Goal: Transaction & Acquisition: Purchase product/service

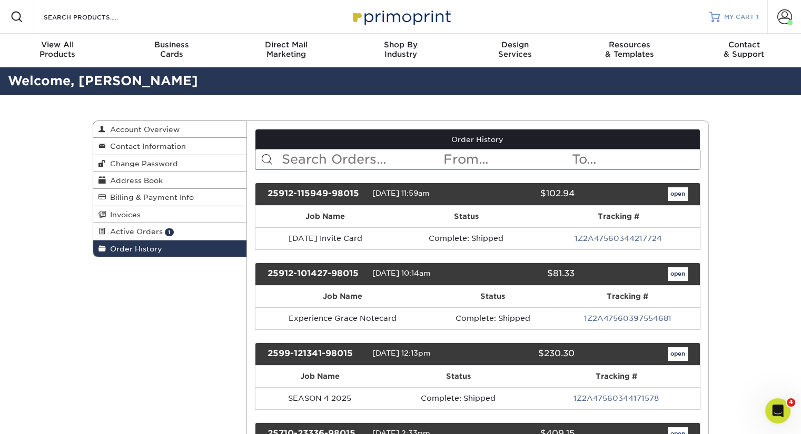
click at [739, 21] on span "MY CART" at bounding box center [739, 17] width 30 height 9
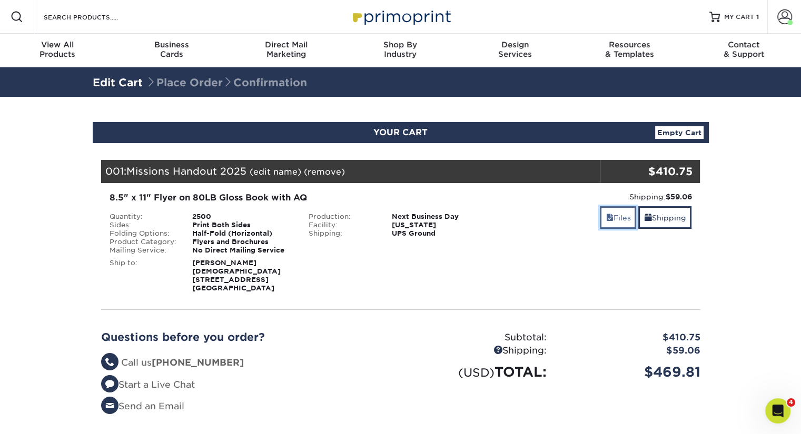
click at [619, 219] on link "Files" at bounding box center [618, 217] width 36 height 23
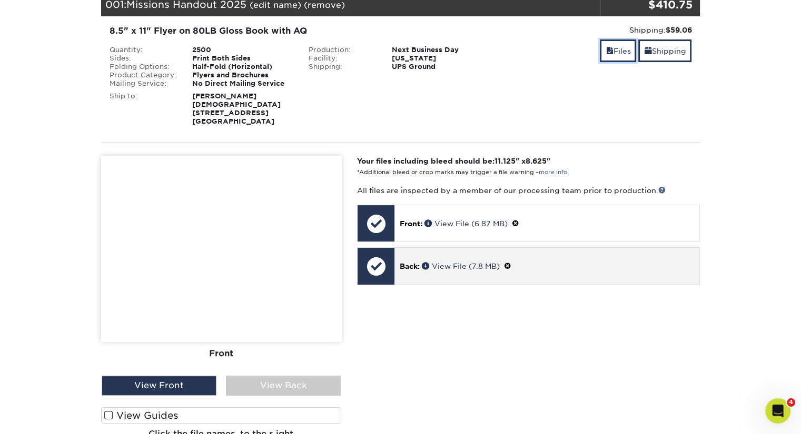
scroll to position [211, 0]
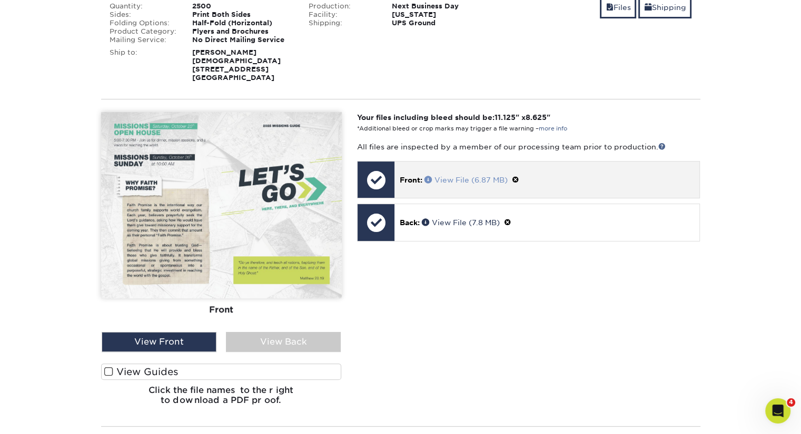
click at [463, 183] on link "View File (6.87 MB)" at bounding box center [465, 180] width 83 height 8
click at [378, 176] on div at bounding box center [375, 180] width 37 height 37
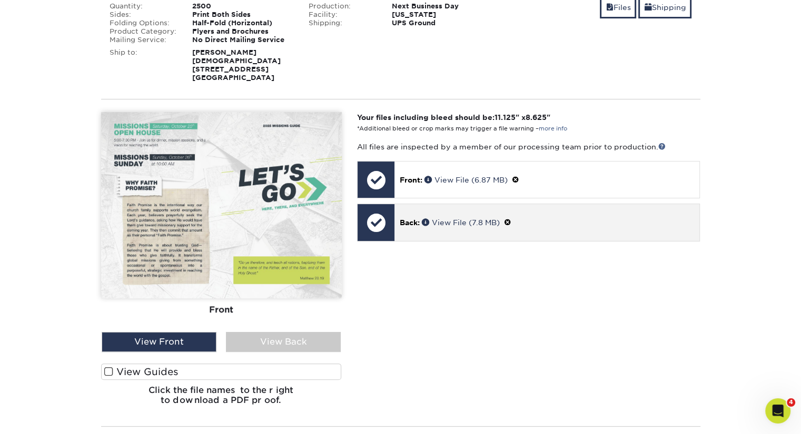
click at [379, 230] on div at bounding box center [375, 222] width 37 height 37
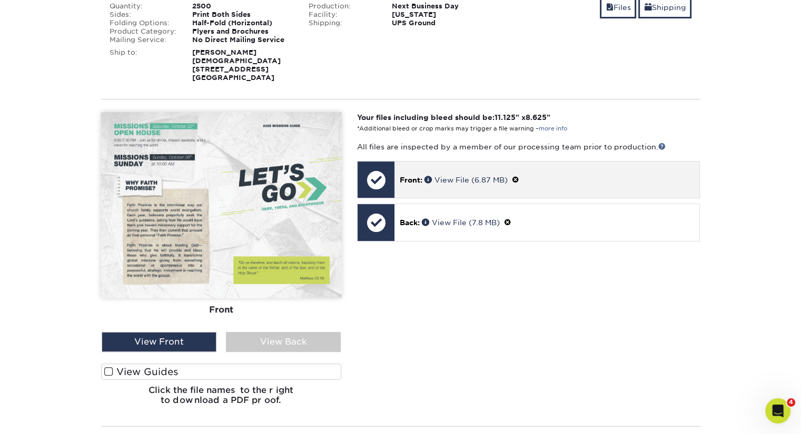
click at [517, 179] on span at bounding box center [515, 180] width 7 height 8
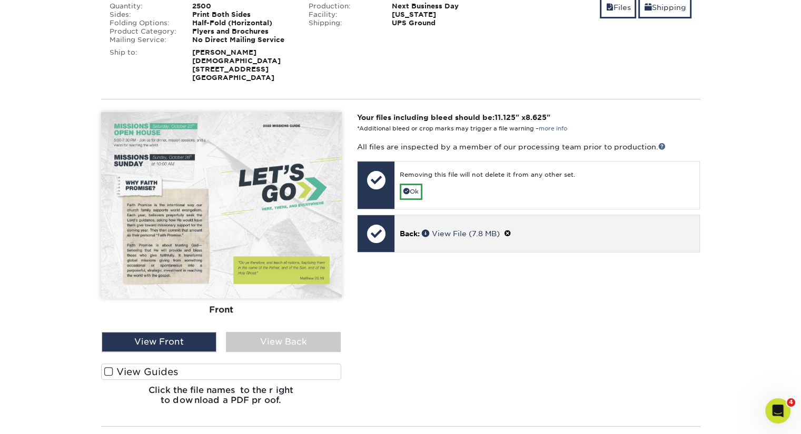
click at [511, 230] on span at bounding box center [507, 233] width 7 height 8
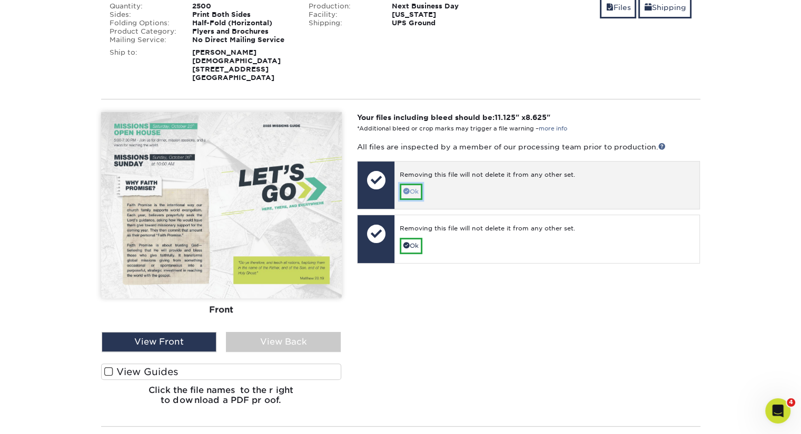
click at [418, 199] on link "Ok" at bounding box center [411, 192] width 23 height 16
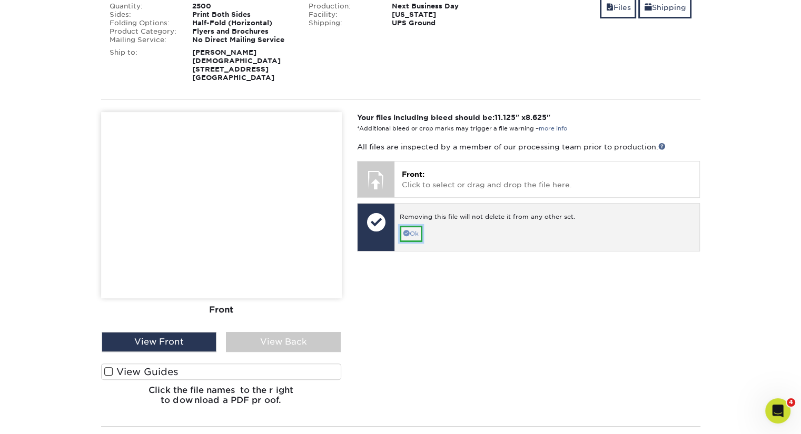
click at [421, 227] on link "Ok" at bounding box center [411, 234] width 23 height 16
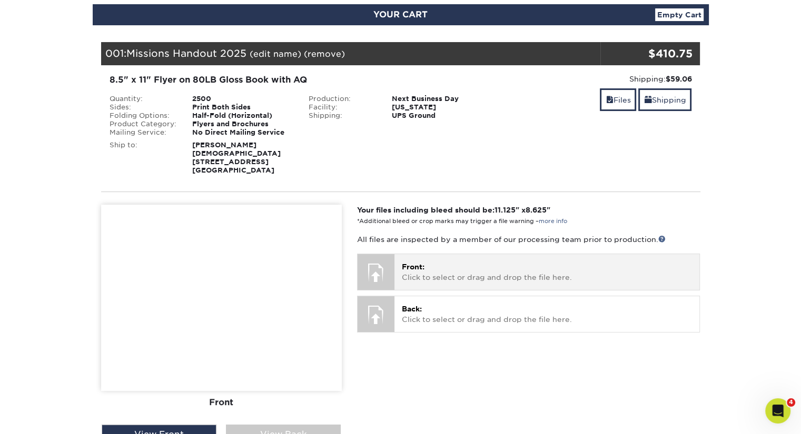
scroll to position [105, 0]
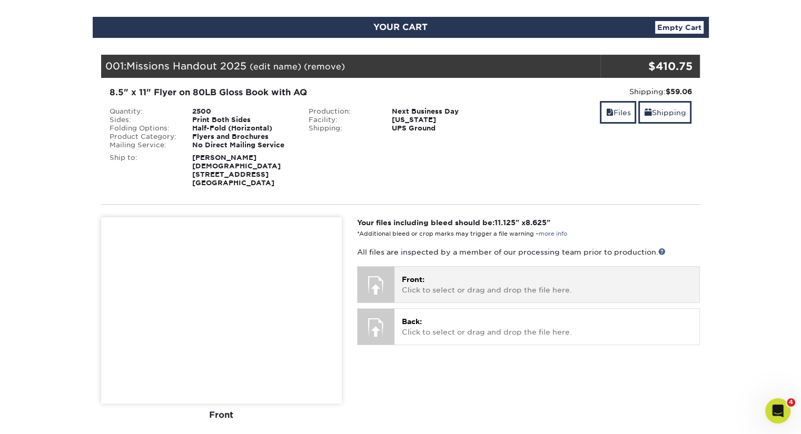
click at [415, 299] on div "Front: Click to select or drag and drop the file here. Choose file" at bounding box center [546, 284] width 305 height 35
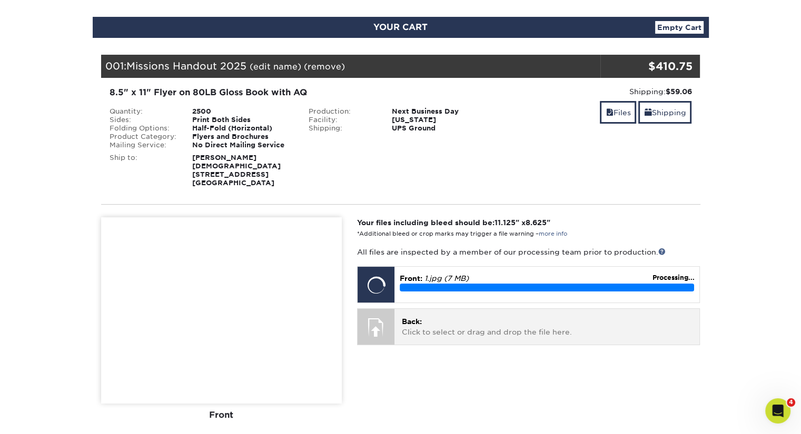
click at [432, 323] on p "Back: Click to select or drag and drop the file here." at bounding box center [547, 327] width 290 height 22
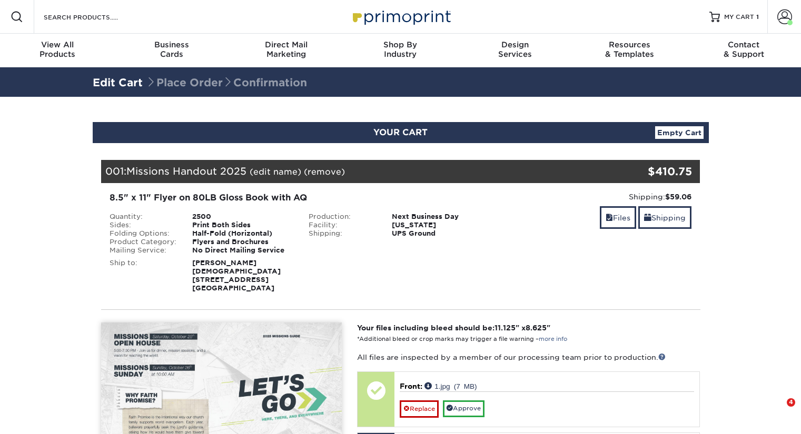
scroll to position [105, 0]
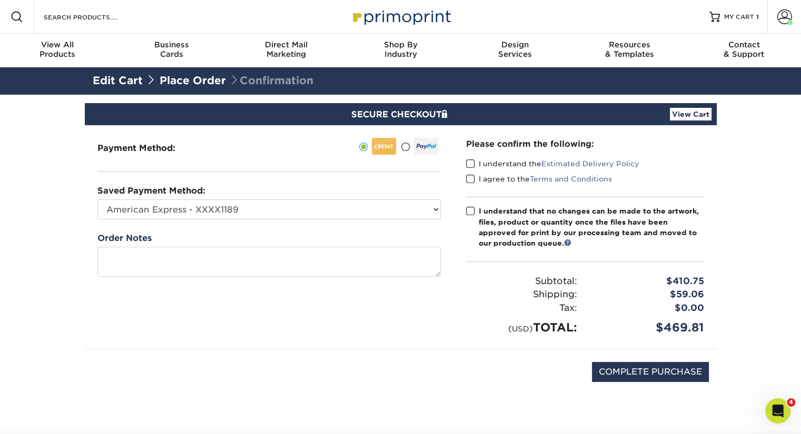
click at [474, 164] on span at bounding box center [470, 164] width 9 height 10
click at [0, 0] on input "I understand the Estimated Delivery Policy" at bounding box center [0, 0] width 0 height 0
click at [468, 183] on span at bounding box center [470, 179] width 9 height 10
click at [0, 0] on input "I agree to the Terms and Conditions" at bounding box center [0, 0] width 0 height 0
click at [471, 207] on span at bounding box center [470, 211] width 9 height 10
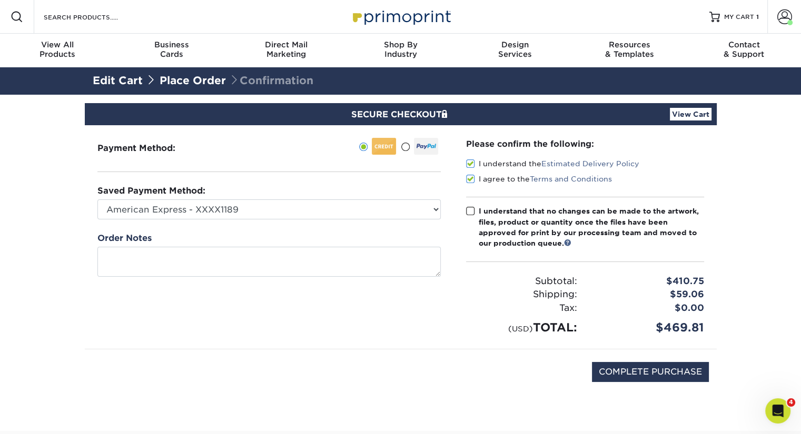
click at [0, 0] on input "I understand that no changes can be made to the artwork, files, product or quan…" at bounding box center [0, 0] width 0 height 0
click at [646, 369] on input "COMPLETE PURCHASE" at bounding box center [650, 372] width 117 height 20
type input "PROCESSING, PLEASE WAIT..."
